Goal: Transaction & Acquisition: Purchase product/service

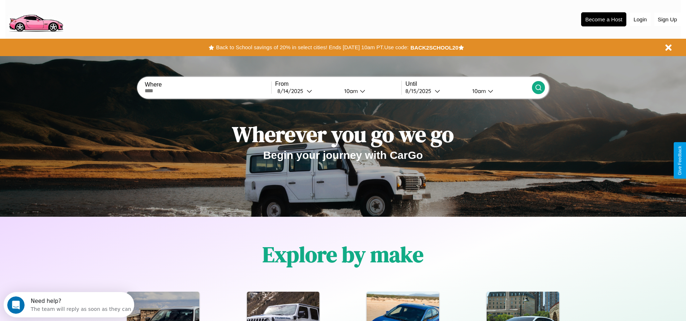
scroll to position [150, 0]
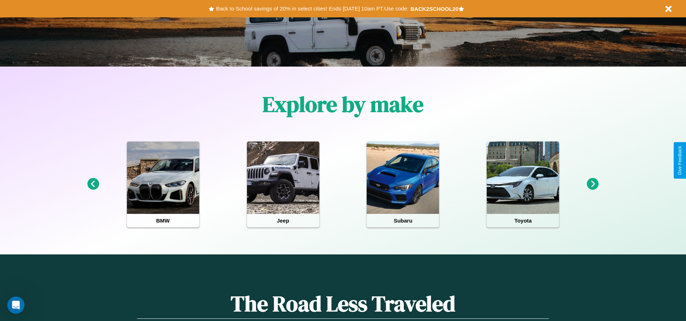
click at [93, 184] on icon at bounding box center [93, 184] width 12 height 12
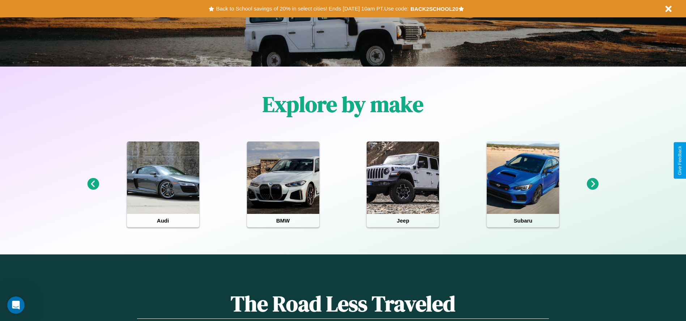
click at [593, 184] on icon at bounding box center [593, 184] width 12 height 12
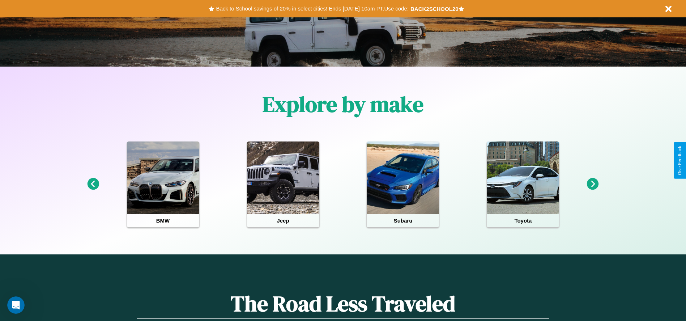
click at [593, 184] on icon at bounding box center [593, 184] width 12 height 12
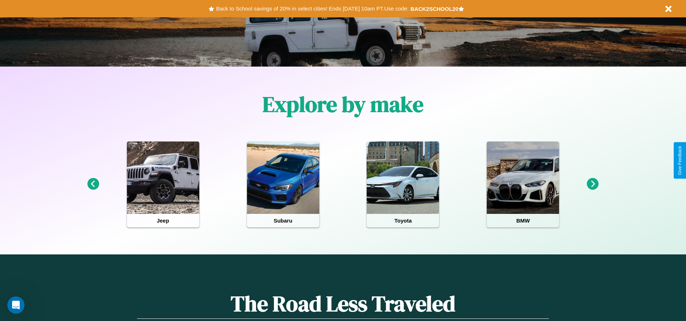
click at [593, 184] on icon at bounding box center [593, 184] width 12 height 12
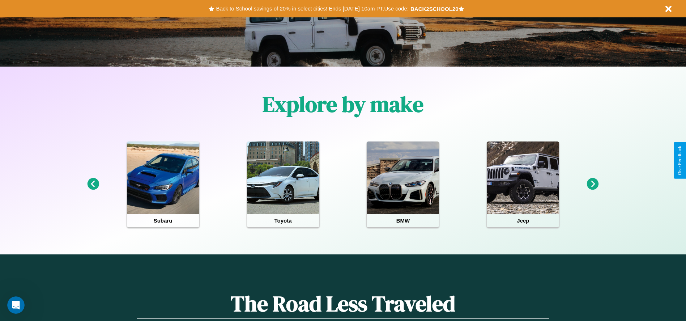
click at [593, 184] on icon at bounding box center [593, 184] width 12 height 12
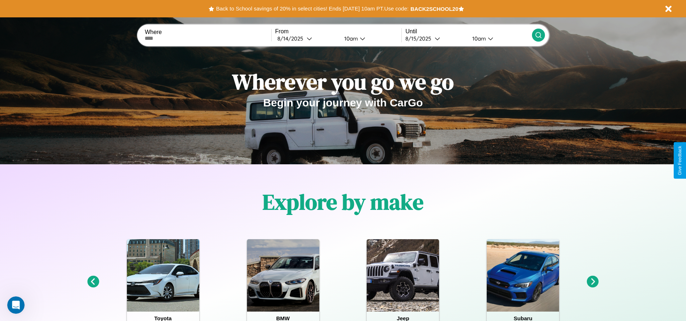
scroll to position [0, 0]
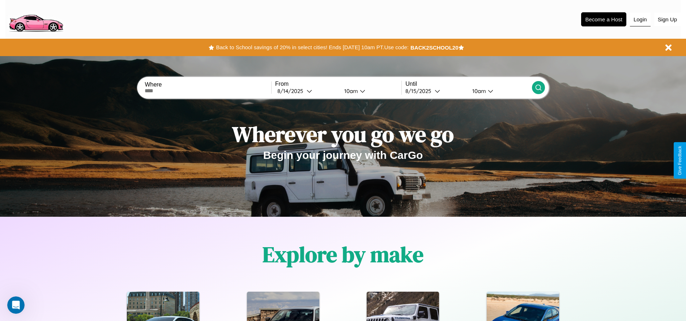
click at [640, 19] on button "Login" at bounding box center [640, 20] width 21 height 14
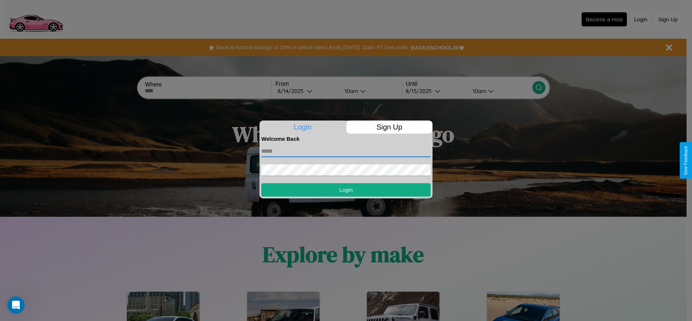
click at [346, 151] on input "text" at bounding box center [345, 151] width 169 height 12
type input "**********"
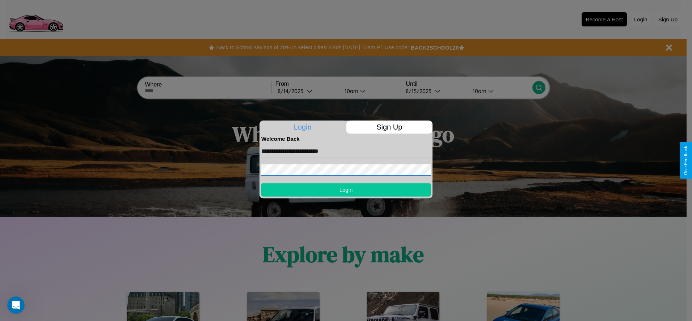
click at [346, 190] on button "Login" at bounding box center [345, 189] width 169 height 13
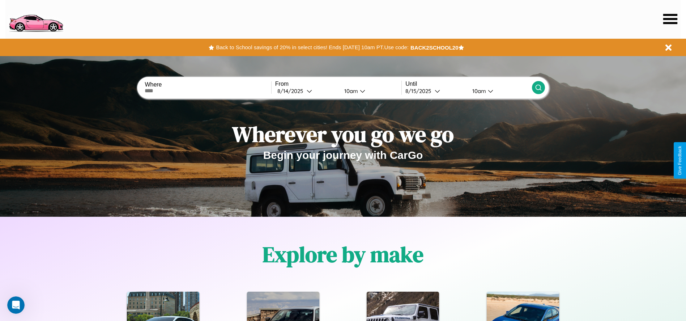
click at [208, 91] on input "text" at bounding box center [208, 91] width 126 height 6
type input "*****"
click at [307, 91] on icon at bounding box center [309, 90] width 5 height 5
select select "*"
select select "****"
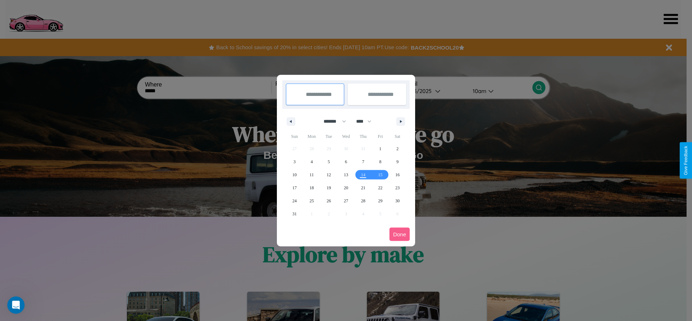
drag, startPoint x: 331, startPoint y: 121, endPoint x: 346, endPoint y: 145, distance: 27.9
click at [331, 121] on select "******* ******** ***** ***** *** **** **** ****** ********* ******* ******** **…" at bounding box center [333, 121] width 31 height 12
select select "*"
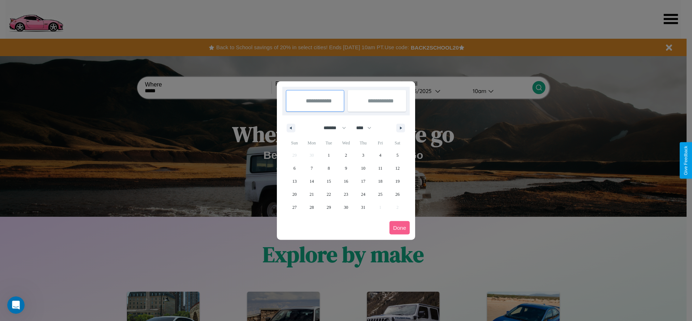
drag, startPoint x: 367, startPoint y: 128, endPoint x: 346, endPoint y: 145, distance: 27.2
click at [367, 128] on select "**** **** **** **** **** **** **** **** **** **** **** **** **** **** **** ****…" at bounding box center [363, 128] width 22 height 12
select select "****"
click at [329, 181] on span "14" at bounding box center [329, 181] width 4 height 13
type input "**********"
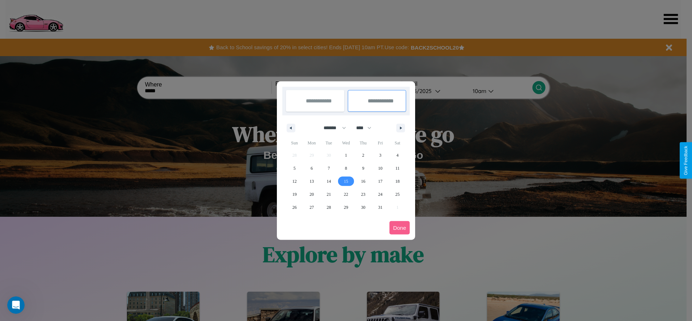
click at [346, 181] on span "15" at bounding box center [346, 181] width 4 height 13
type input "**********"
click at [399, 228] on button "Done" at bounding box center [399, 227] width 20 height 13
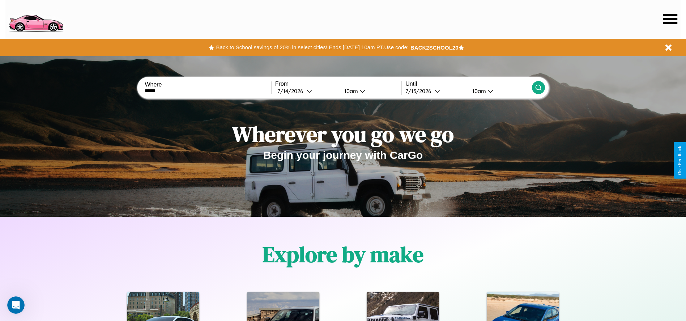
click at [538, 88] on icon at bounding box center [538, 87] width 7 height 7
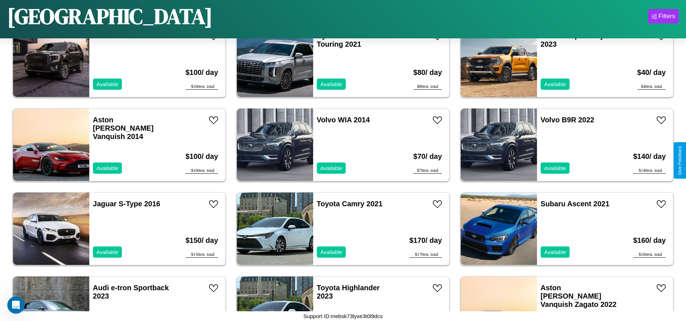
scroll to position [3018, 0]
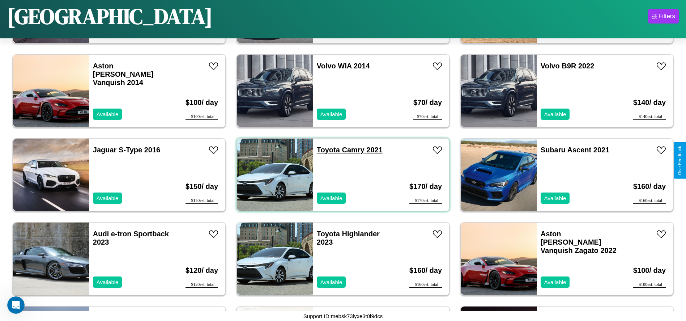
click at [326, 150] on link "Toyota Camry 2021" at bounding box center [350, 150] width 66 height 8
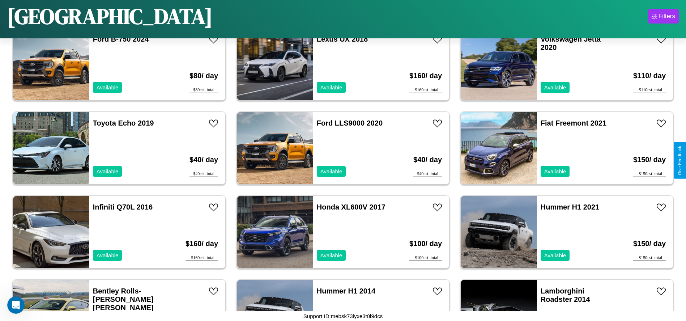
scroll to position [2179, 0]
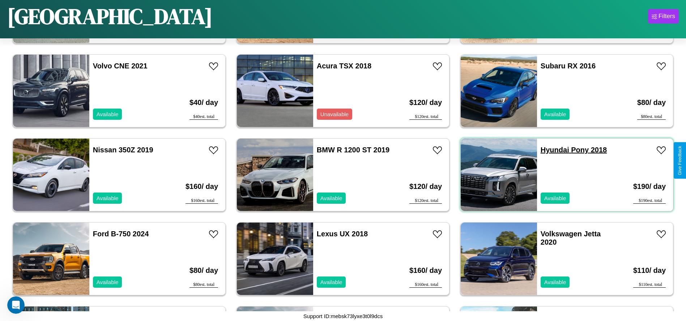
click at [551, 150] on link "Hyundai Pony 2018" at bounding box center [574, 150] width 66 height 8
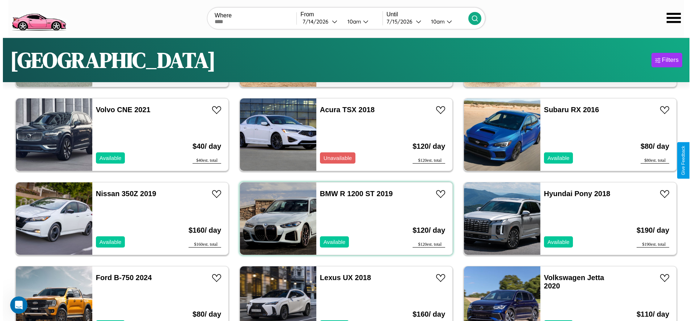
scroll to position [0, 0]
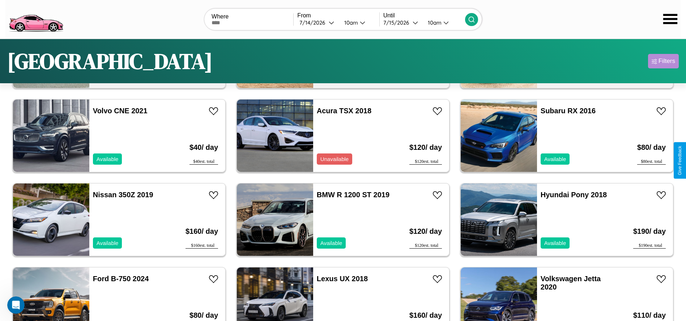
click at [664, 61] on div "Filters" at bounding box center [667, 61] width 17 height 7
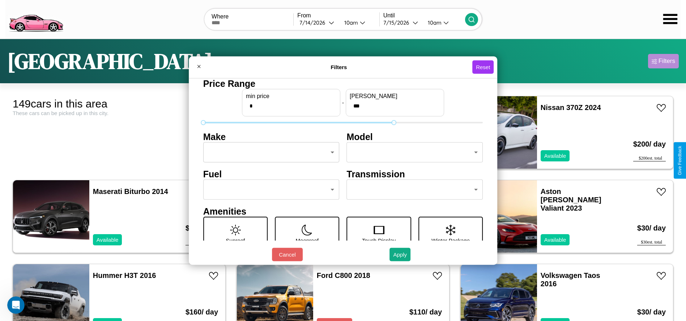
type input "***"
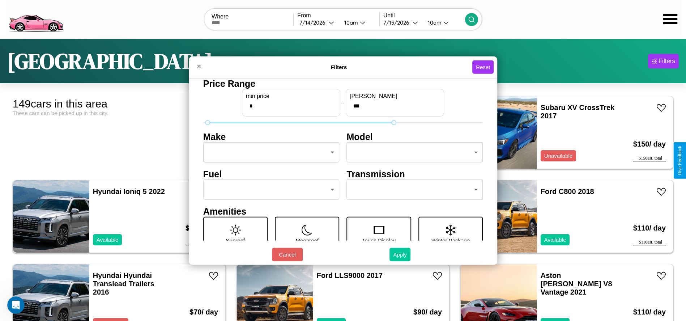
type input "*"
click at [401, 254] on button "Apply" at bounding box center [400, 254] width 21 height 13
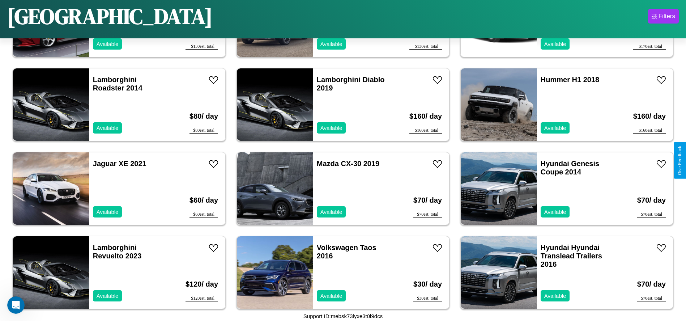
scroll to position [836, 0]
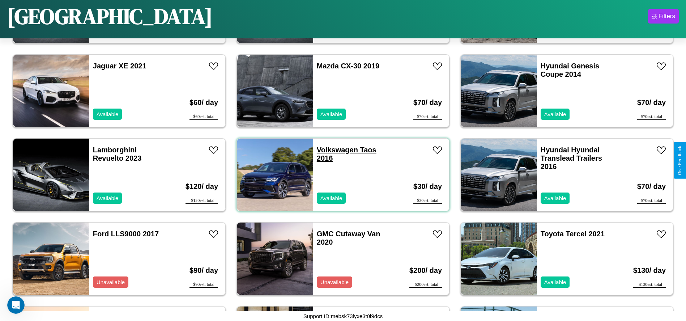
click at [335, 150] on link "Volkswagen Taos 2016" at bounding box center [347, 154] width 60 height 16
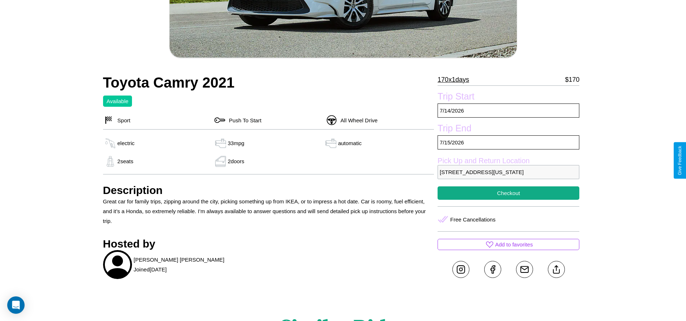
scroll to position [285, 0]
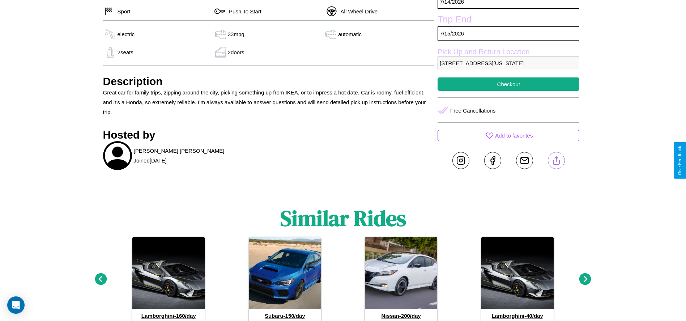
click at [556, 160] on line at bounding box center [556, 159] width 0 height 5
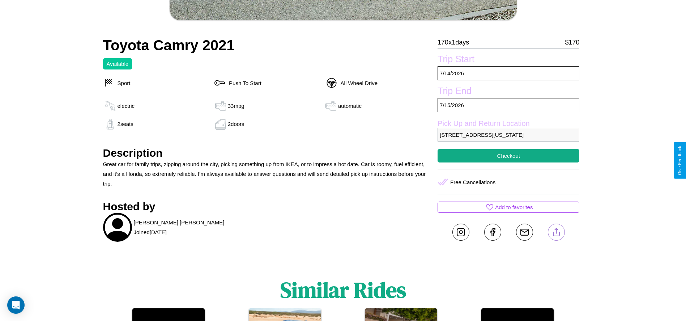
scroll to position [209, 0]
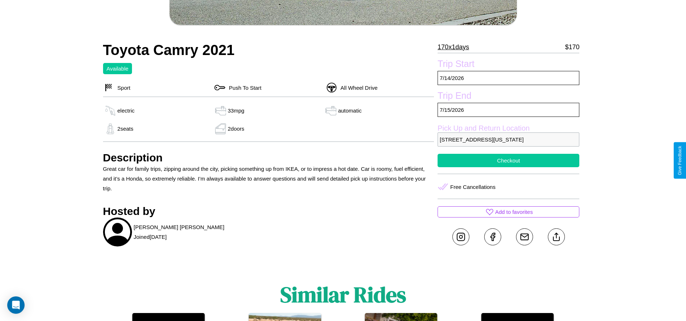
click at [509, 160] on button "Checkout" at bounding box center [509, 160] width 142 height 13
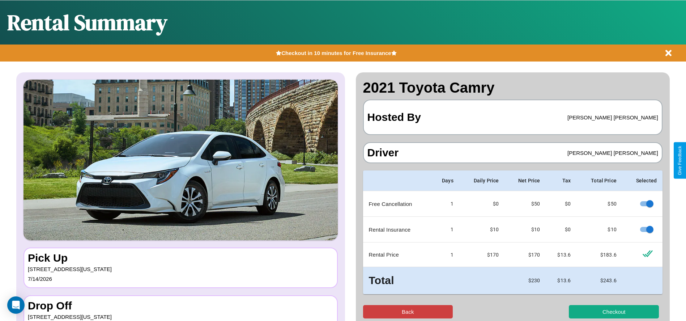
click at [408, 312] on button "Back" at bounding box center [408, 311] width 90 height 13
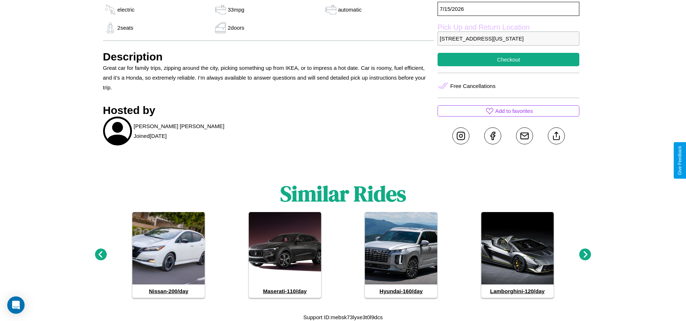
scroll to position [311, 0]
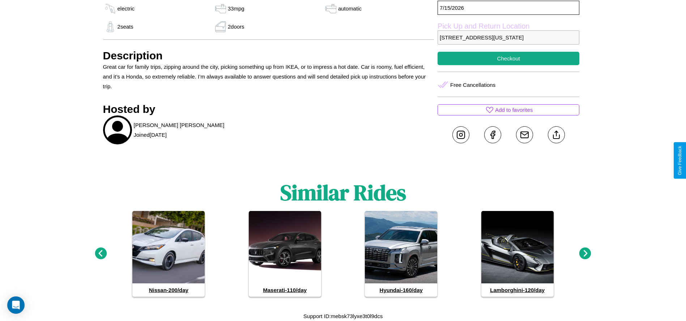
click at [585, 254] on icon at bounding box center [586, 253] width 12 height 12
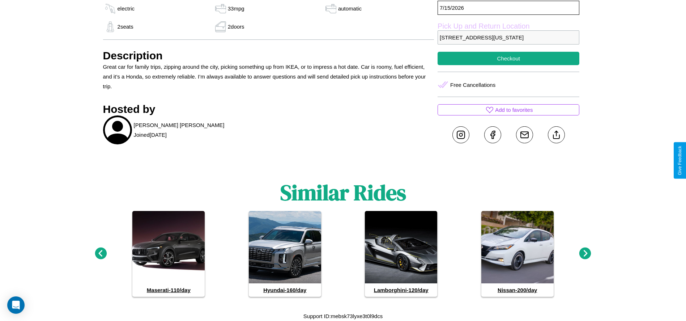
click at [585, 254] on icon at bounding box center [586, 253] width 12 height 12
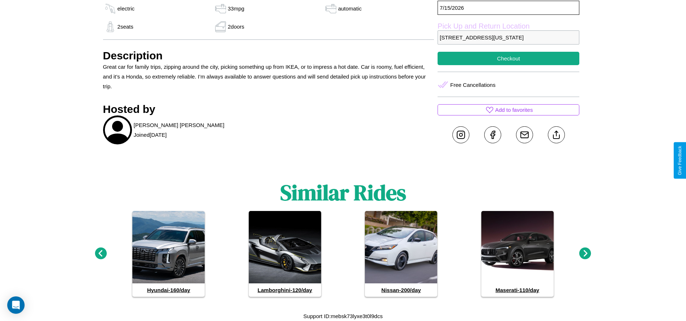
click at [585, 254] on icon at bounding box center [586, 253] width 12 height 12
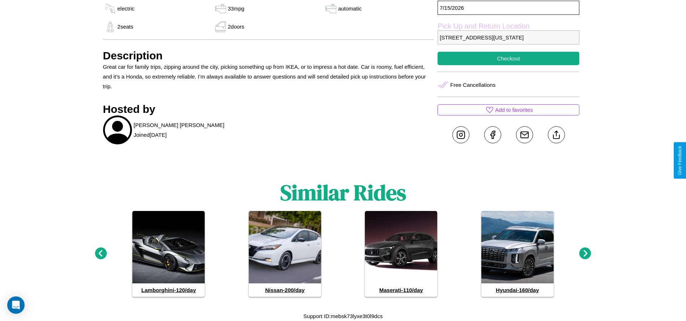
click at [101, 254] on icon at bounding box center [101, 253] width 12 height 12
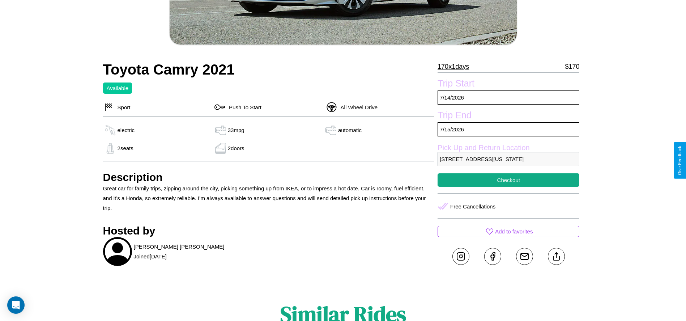
scroll to position [188, 0]
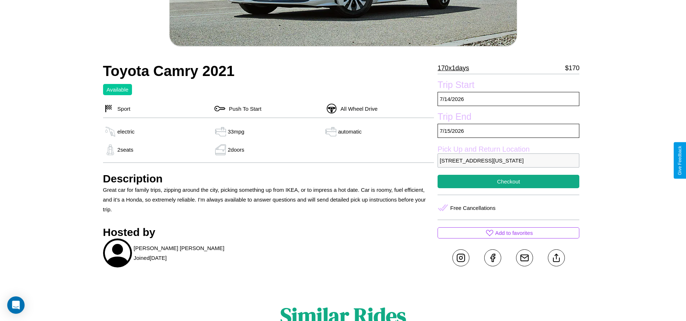
click at [509, 160] on p "1222 Chestnut Street Miami Florida 81861 United States" at bounding box center [509, 160] width 142 height 14
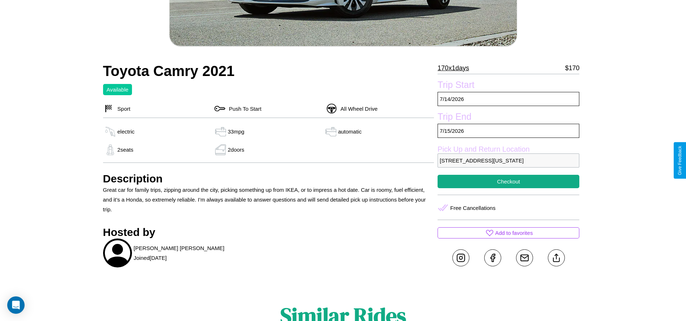
click at [509, 160] on p "1222 Chestnut Street Miami Florida 81861 United States" at bounding box center [509, 160] width 142 height 14
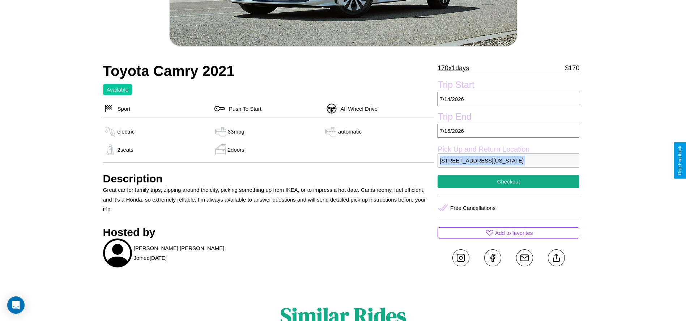
click at [509, 160] on p "1222 Chestnut Street Miami Florida 81861 United States" at bounding box center [509, 160] width 142 height 14
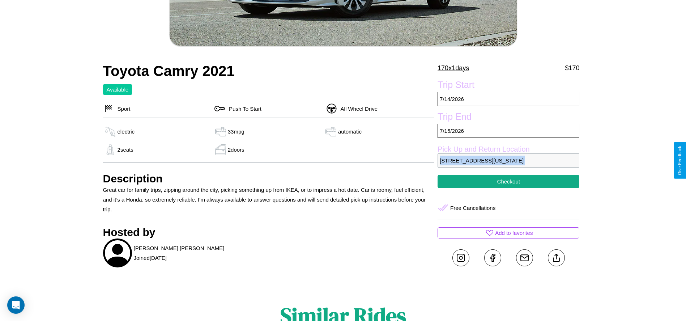
click at [509, 160] on p "1222 Chestnut Street Miami Florida 81861 United States" at bounding box center [509, 160] width 142 height 14
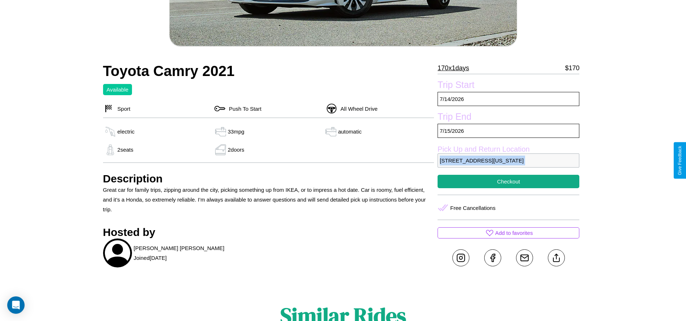
click at [509, 160] on p "1222 Chestnut Street Miami Florida 81861 United States" at bounding box center [509, 160] width 142 height 14
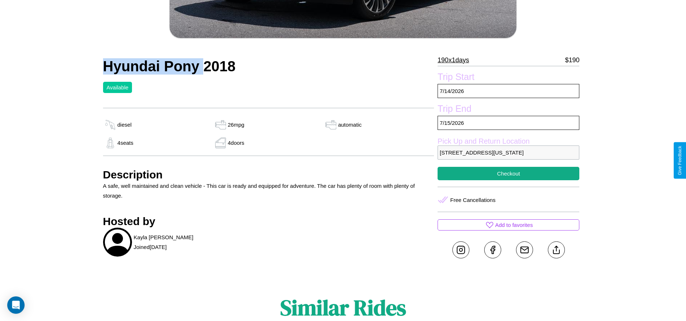
scroll to position [247, 0]
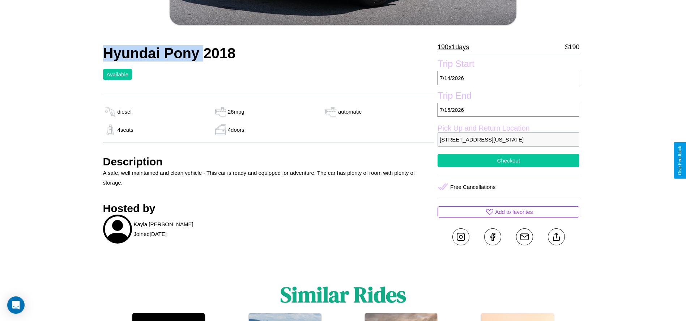
click at [509, 160] on button "Checkout" at bounding box center [509, 160] width 142 height 13
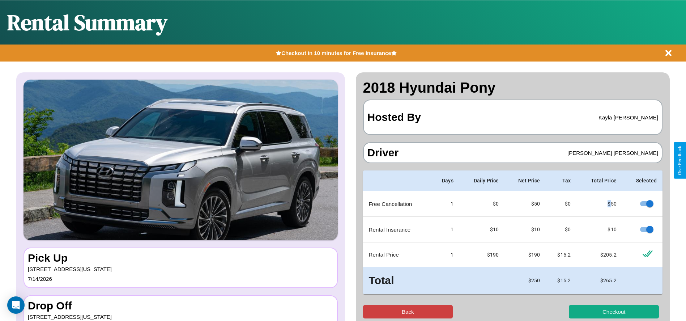
click at [408, 312] on button "Back" at bounding box center [408, 311] width 90 height 13
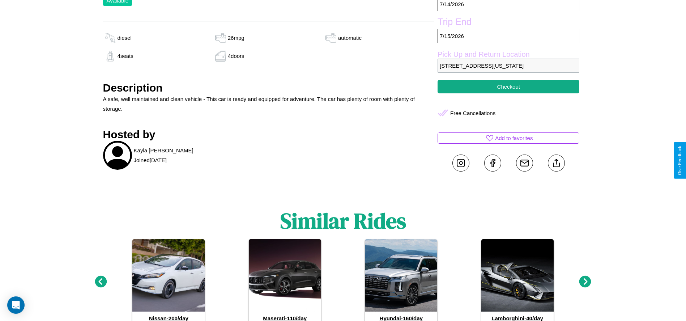
scroll to position [323, 0]
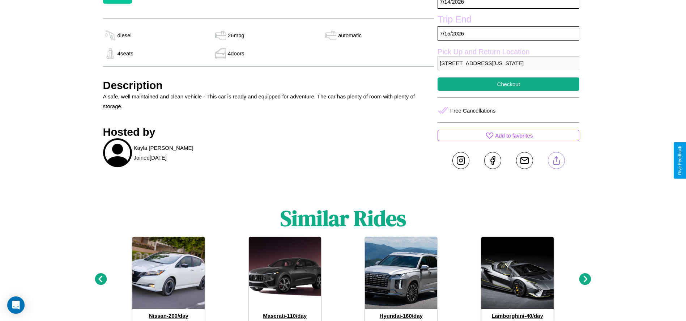
click at [556, 160] on line at bounding box center [556, 159] width 0 height 5
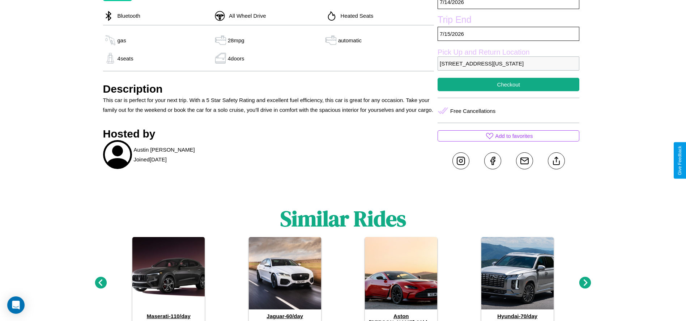
scroll to position [263, 0]
click at [556, 160] on line at bounding box center [556, 159] width 0 height 5
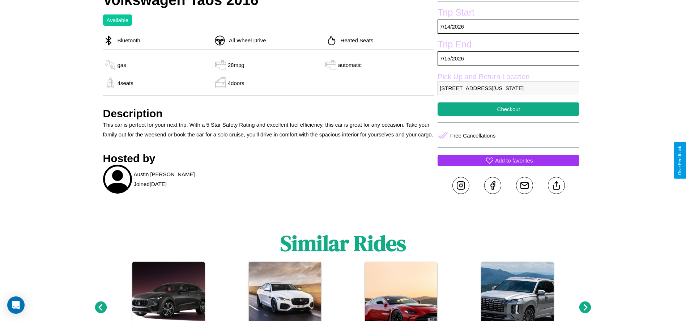
click at [509, 160] on p "Add to favorites" at bounding box center [514, 161] width 38 height 10
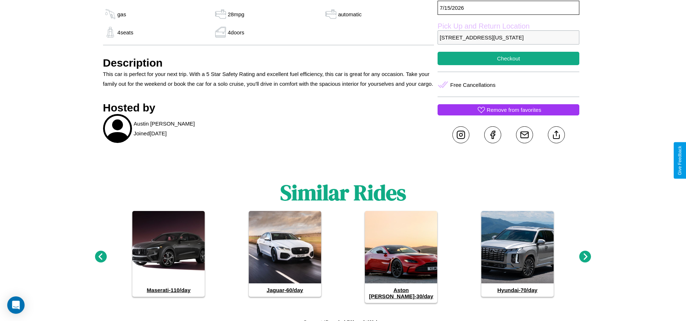
click at [585, 254] on icon at bounding box center [586, 257] width 12 height 12
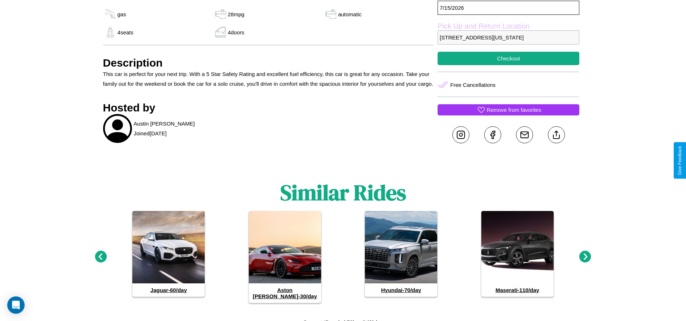
click at [585, 254] on icon at bounding box center [586, 257] width 12 height 12
